Goal: Transaction & Acquisition: Purchase product/service

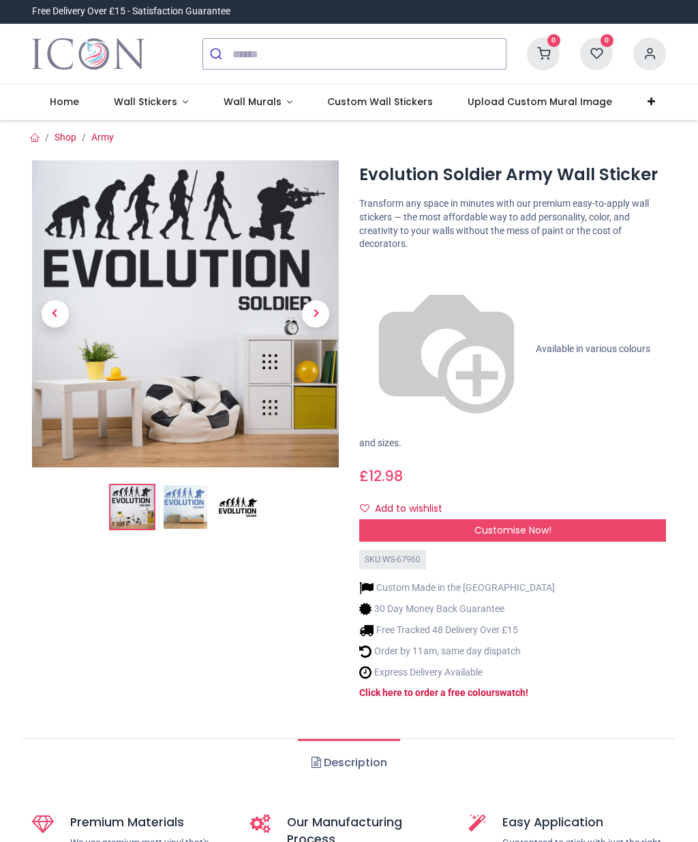
click at [571, 519] on div "Customise Now!" at bounding box center [512, 530] width 307 height 23
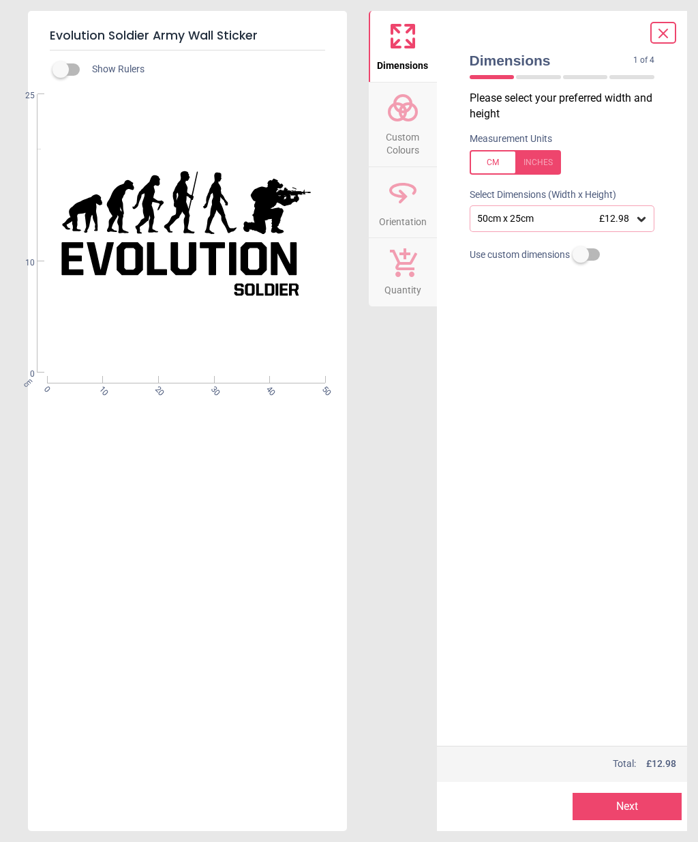
click at [645, 218] on icon at bounding box center [642, 219] width 14 height 14
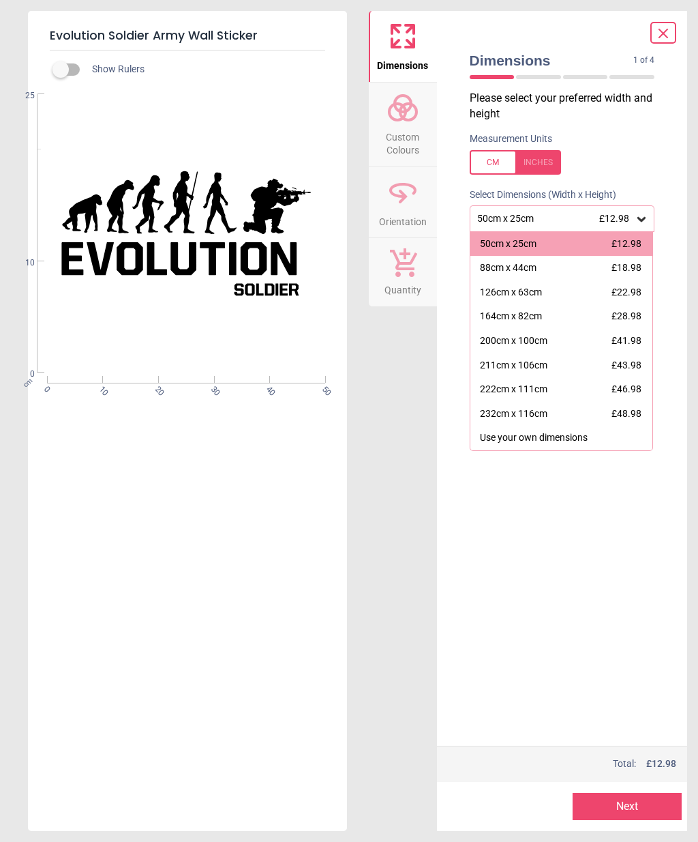
click at [582, 295] on div "126cm x 63cm £22.98" at bounding box center [562, 292] width 183 height 25
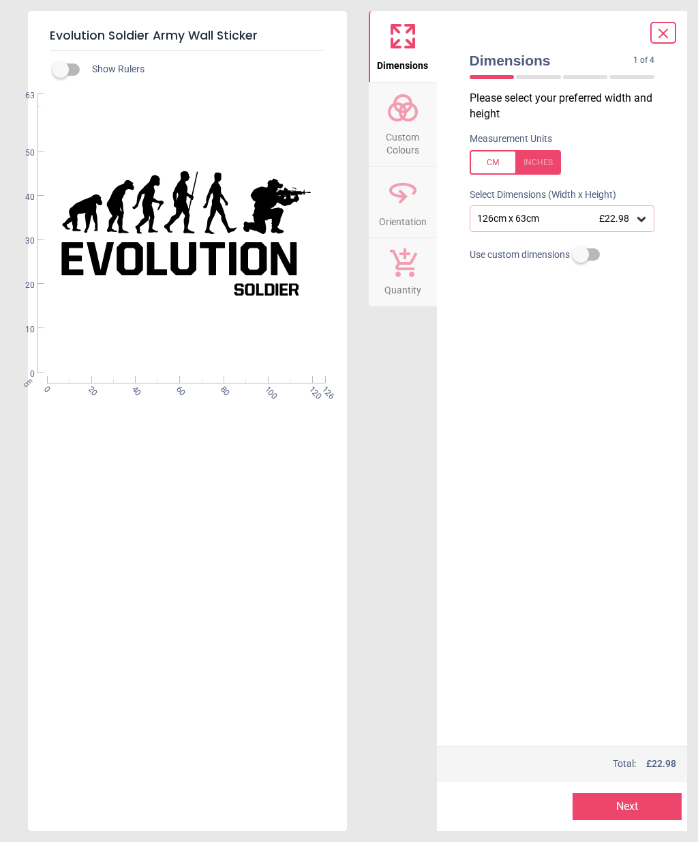
click at [583, 318] on div "Please select your preferred width and height Measurement Units Select Dimensio…" at bounding box center [562, 418] width 207 height 655
click at [61, 70] on label at bounding box center [61, 70] width 0 height 0
click at [659, 209] on div "126cm x 63cm £22.98" at bounding box center [562, 218] width 207 height 26
click at [642, 218] on icon at bounding box center [642, 219] width 8 height 5
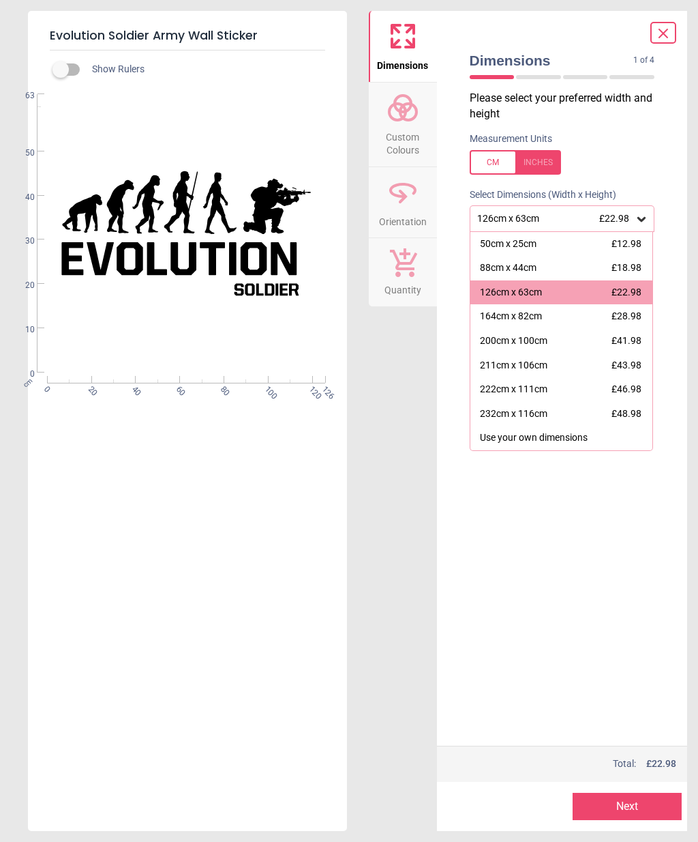
click at [548, 341] on div "200cm x 100cm" at bounding box center [514, 341] width 68 height 14
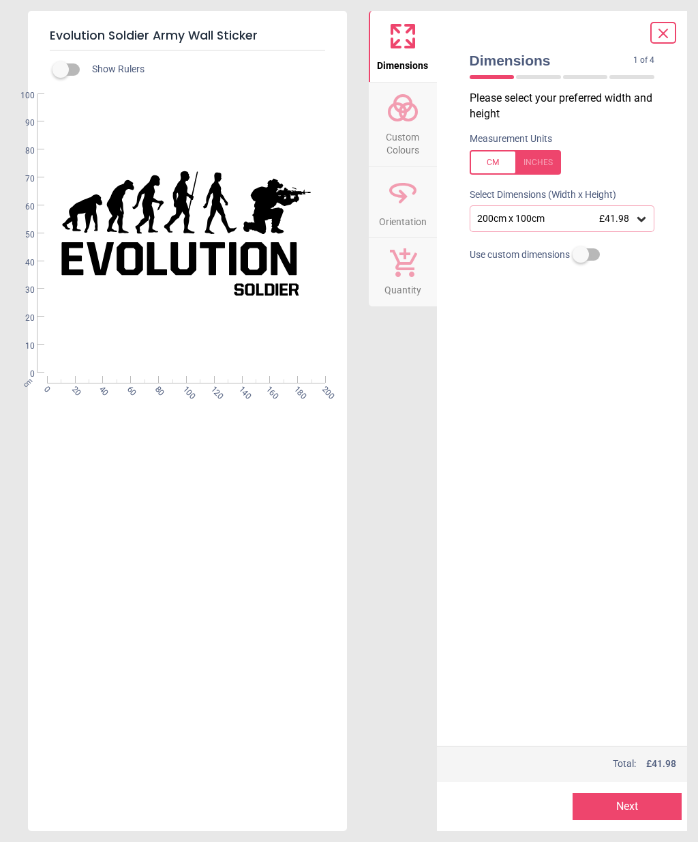
click at [651, 220] on div "200cm x 100cm £41.98" at bounding box center [562, 218] width 185 height 26
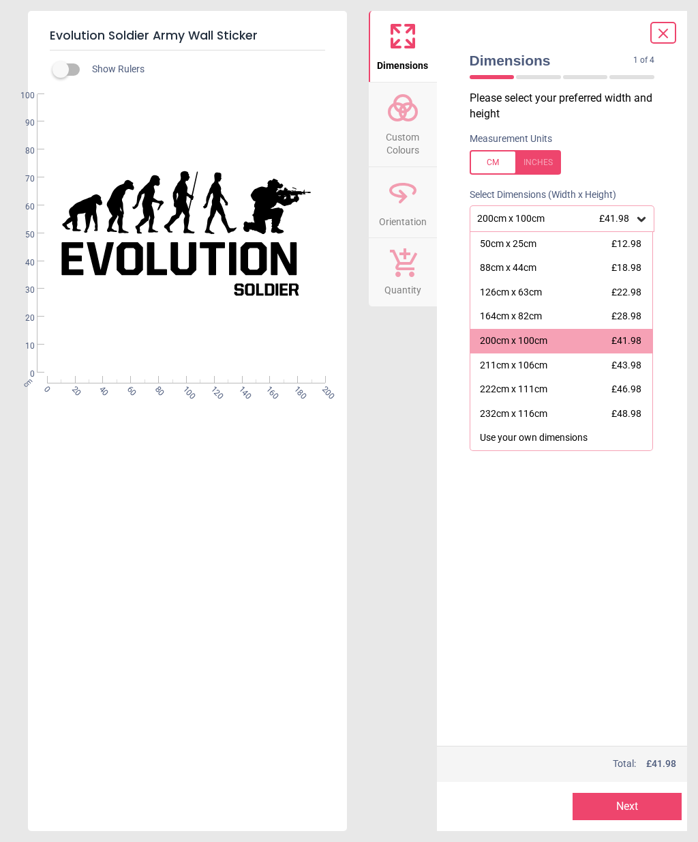
click at [546, 366] on div "211cm x 106cm" at bounding box center [514, 366] width 68 height 14
